Goal: Task Accomplishment & Management: Complete application form

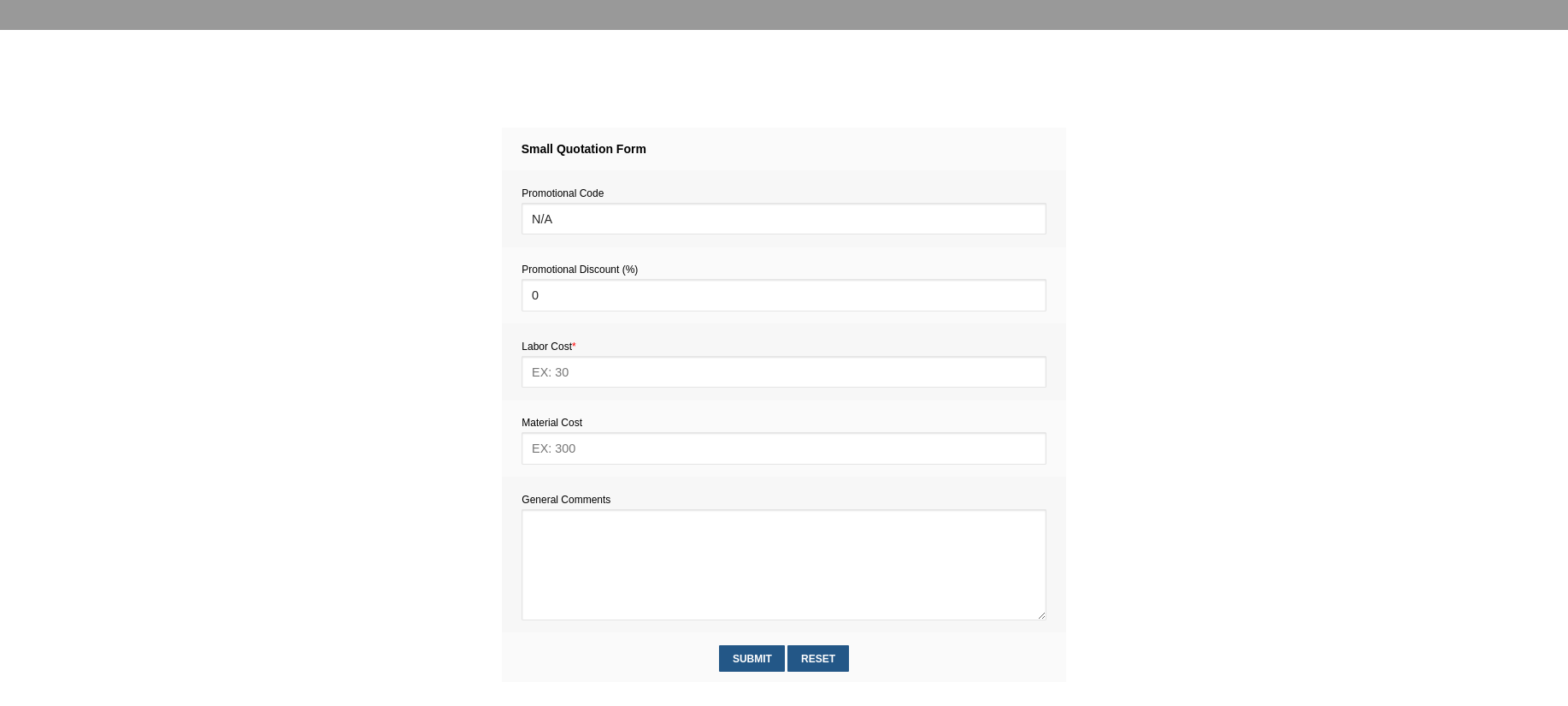
scroll to position [696, 0]
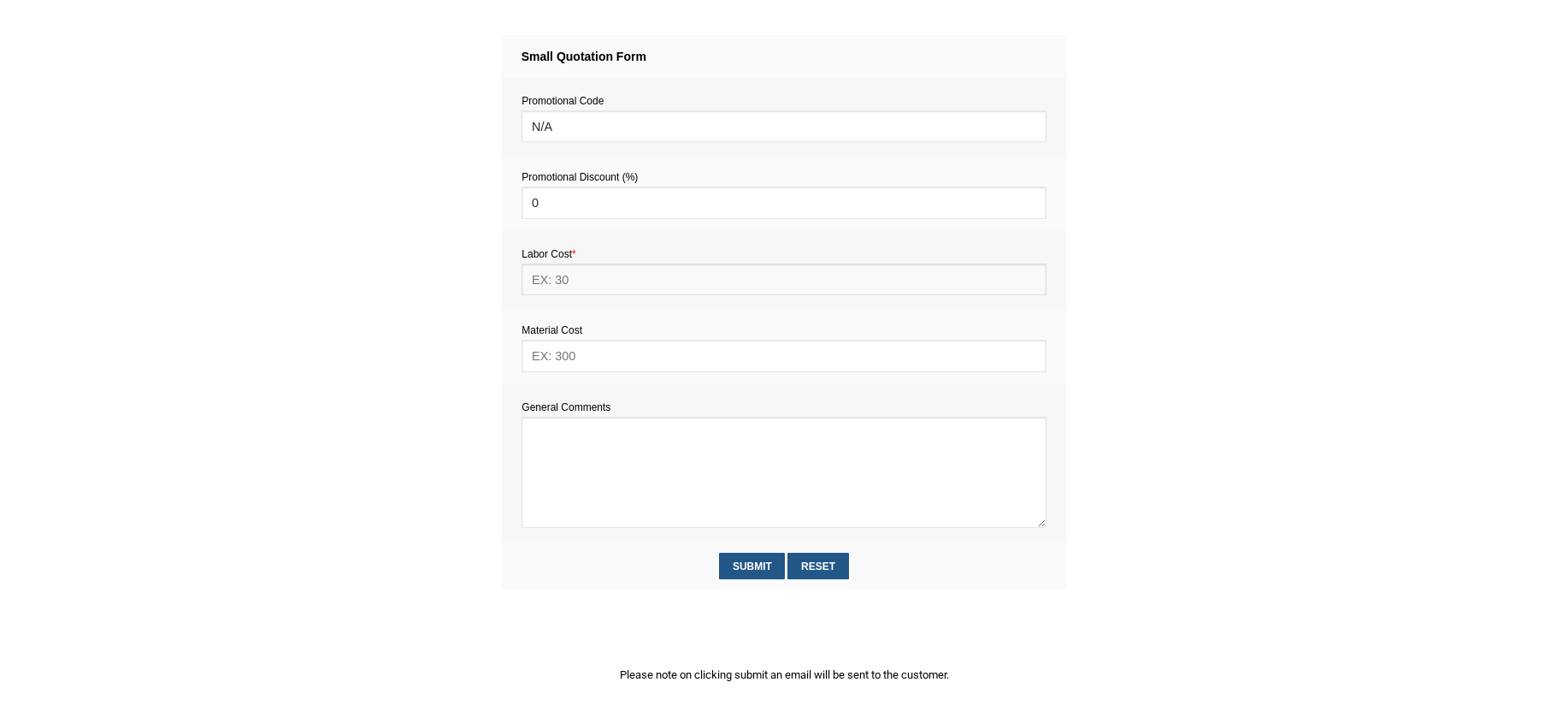
click at [562, 289] on input "text" at bounding box center [783, 279] width 524 height 32
type input "748"
click at [563, 444] on textarea at bounding box center [783, 472] width 524 height 111
click at [582, 353] on input "text" at bounding box center [783, 355] width 524 height 32
type input "TBC"
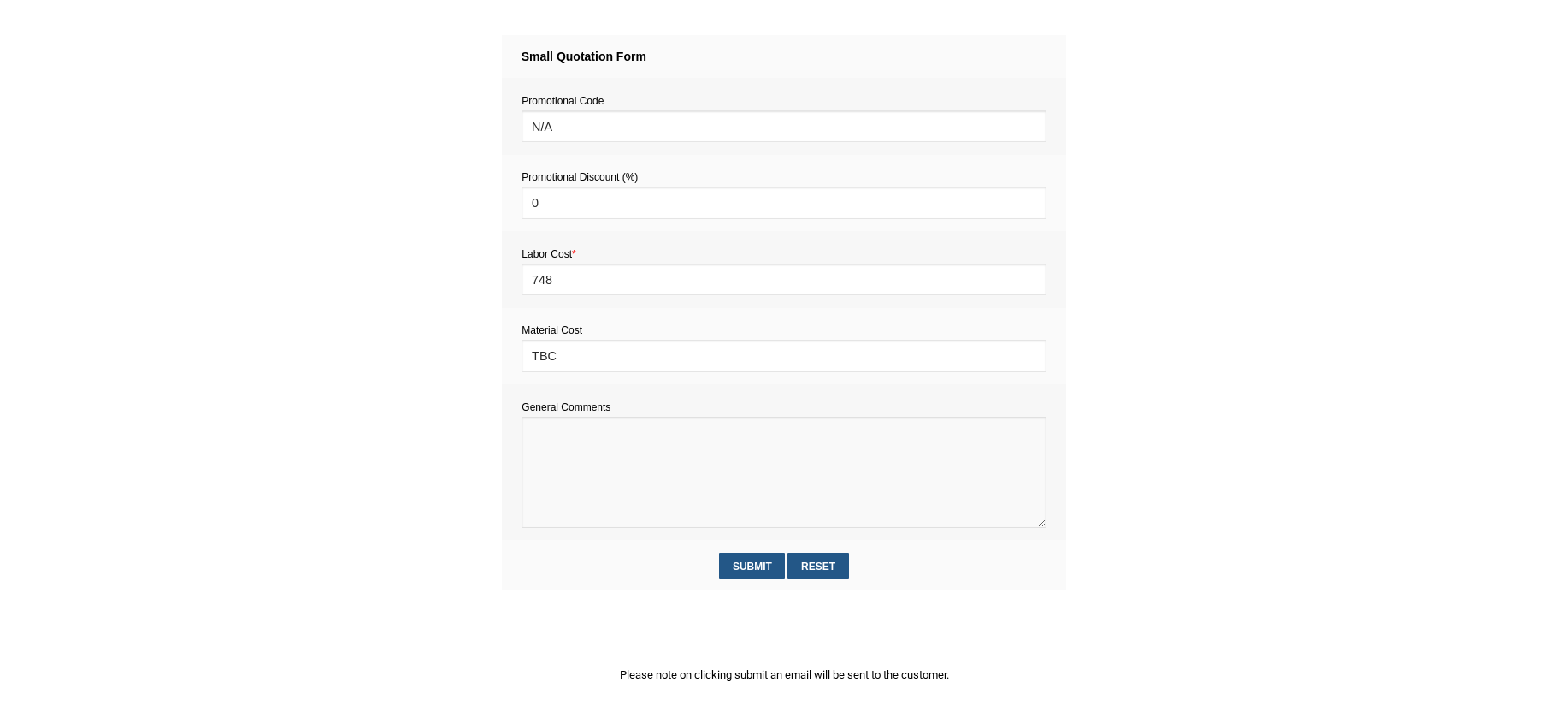
click at [613, 528] on textarea at bounding box center [783, 472] width 524 height 111
paste textarea "Estimate provision for a professional handyman (service call out and labour) to…"
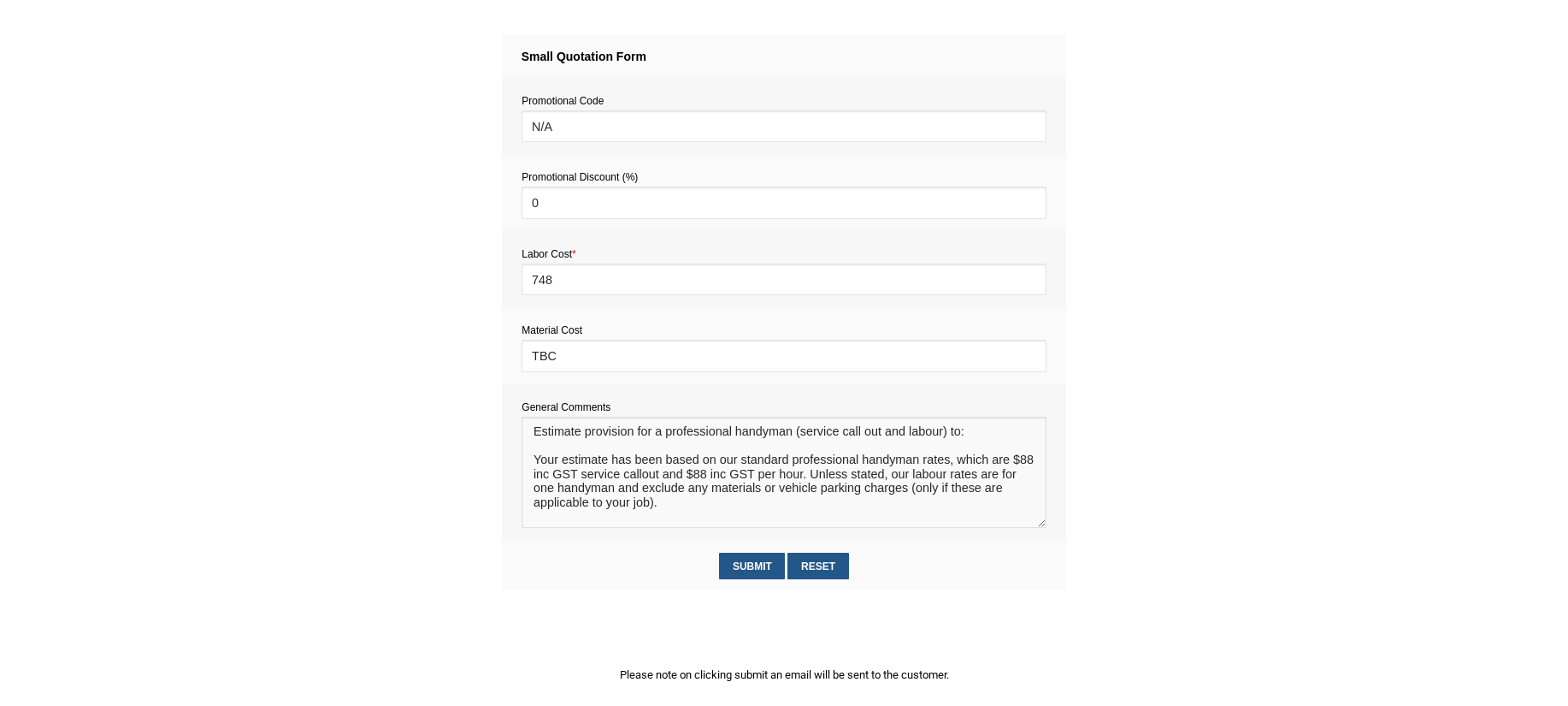
scroll to position [0, 0]
click at [556, 462] on textarea at bounding box center [783, 472] width 524 height 111
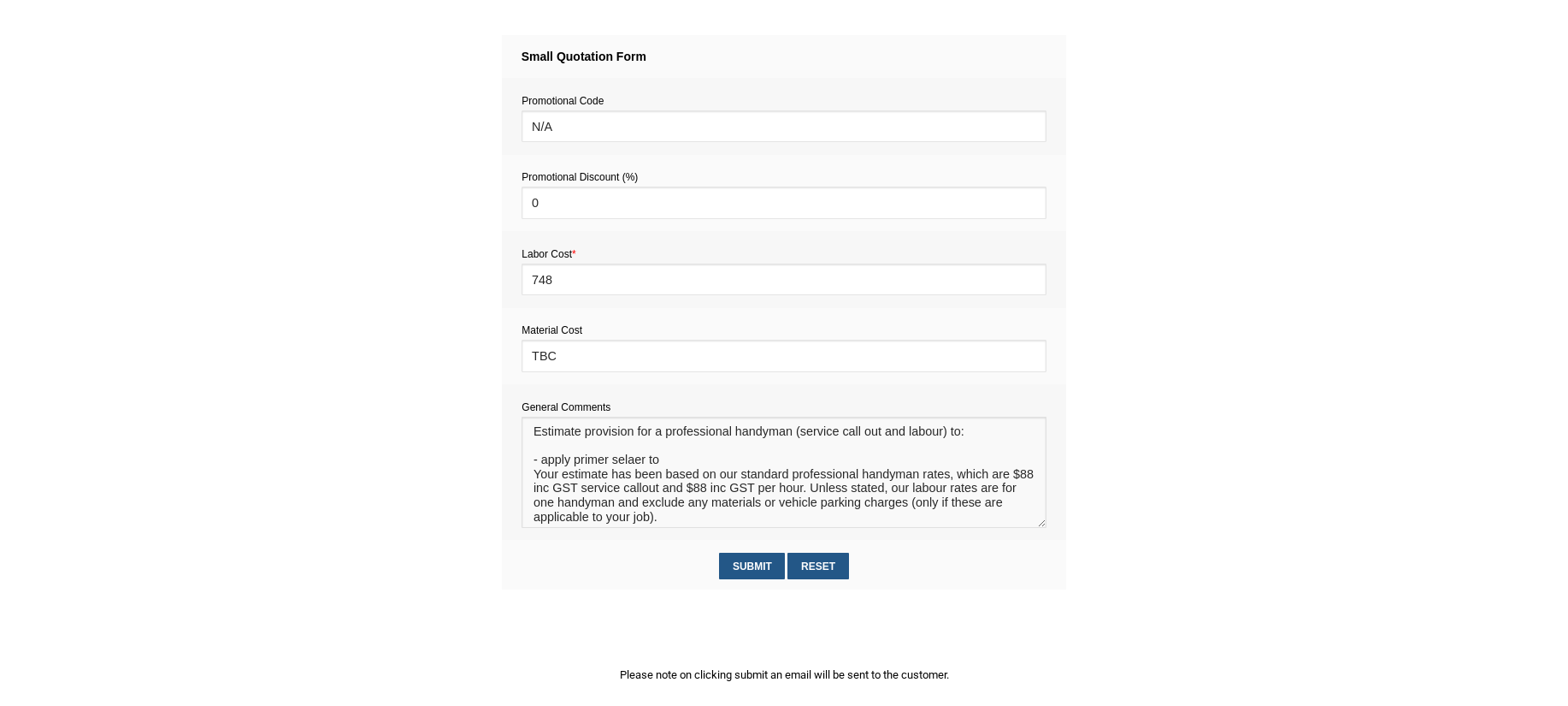
click at [625, 478] on textarea at bounding box center [783, 472] width 524 height 111
click at [619, 478] on textarea at bounding box center [783, 472] width 524 height 111
click at [640, 481] on textarea at bounding box center [783, 472] width 524 height 111
click at [673, 478] on textarea at bounding box center [783, 472] width 524 height 111
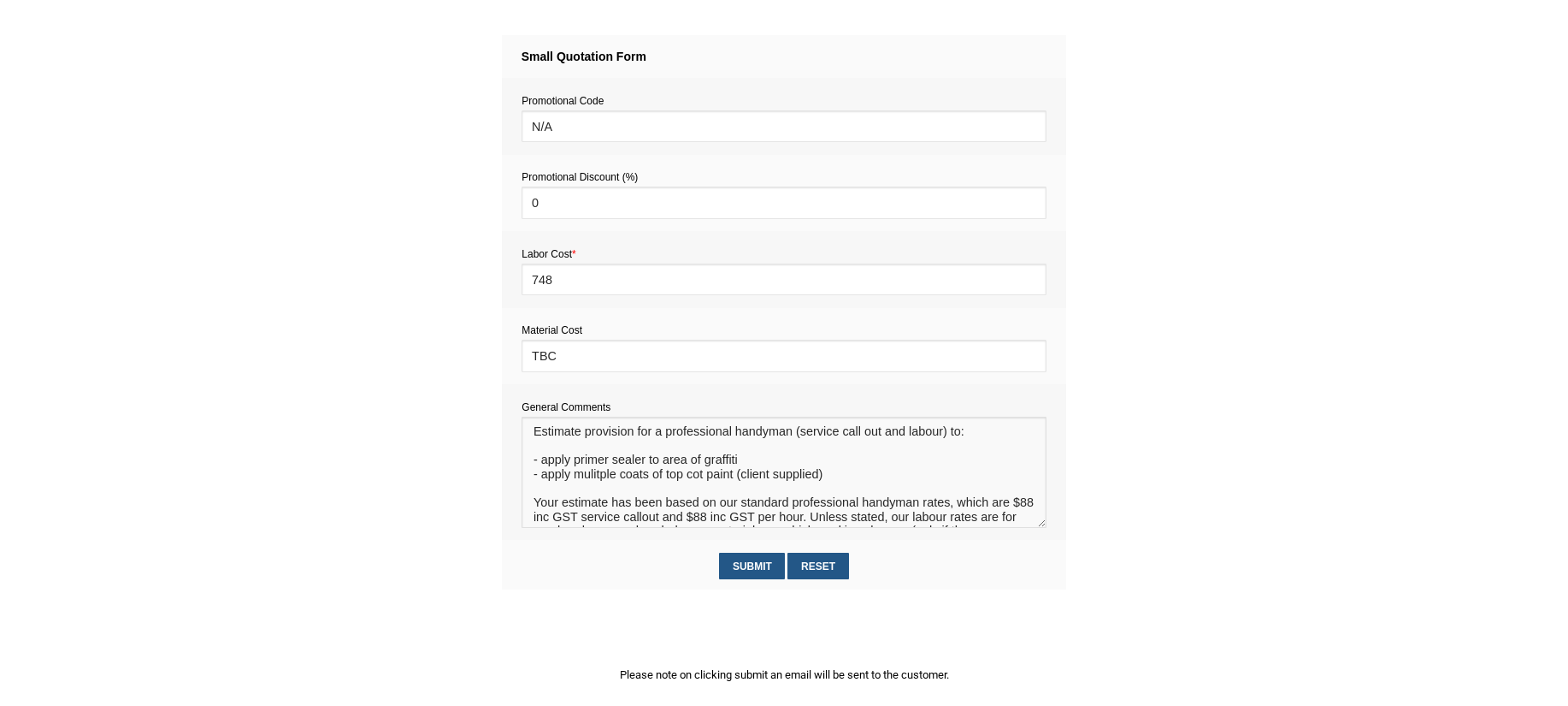
click at [596, 492] on textarea at bounding box center [783, 472] width 524 height 111
click at [646, 520] on textarea at bounding box center [783, 472] width 524 height 111
click at [827, 498] on textarea at bounding box center [783, 472] width 524 height 111
type textarea "Estimate provision for a professional handyman (service call out and labour) to…"
click at [749, 569] on input "Submit" at bounding box center [752, 565] width 65 height 27
